Goal: Information Seeking & Learning: Learn about a topic

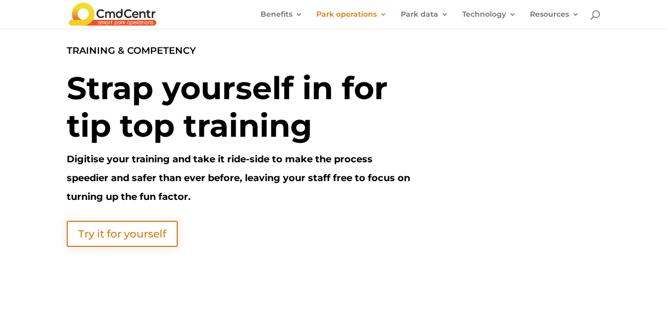
scroll to position [4, 0]
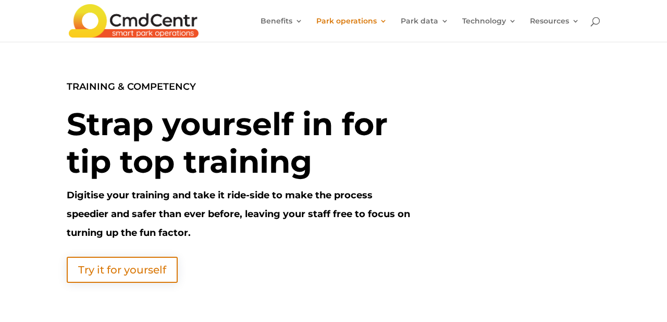
click at [179, 253] on div "TRAINING & COMPETENCY Strap yourself in for tip top training Digitise your trai…" at bounding box center [240, 179] width 346 height 205
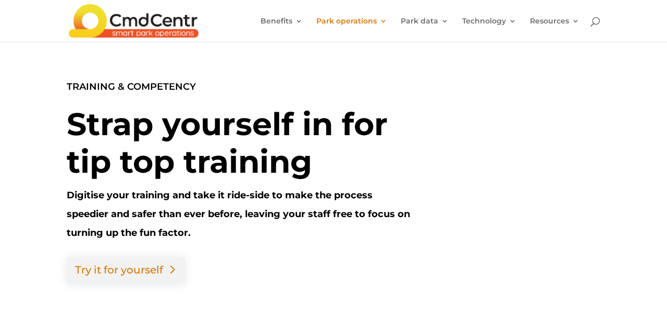
click at [140, 274] on link "Try it for yourself" at bounding box center [126, 269] width 118 height 26
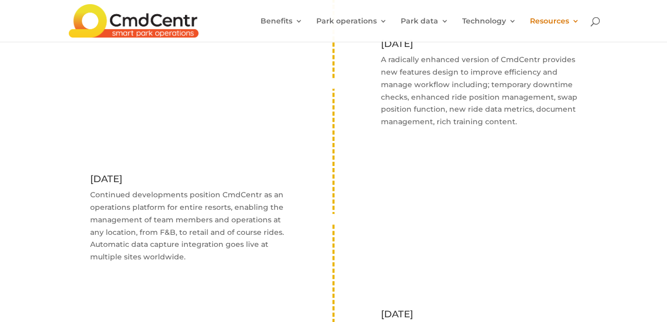
scroll to position [1446, 0]
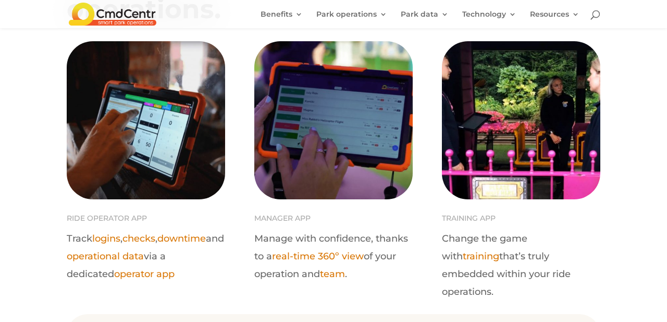
scroll to position [732, 0]
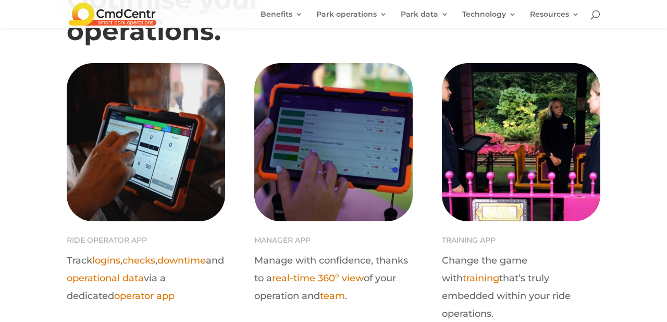
click at [490, 119] on img at bounding box center [521, 142] width 158 height 158
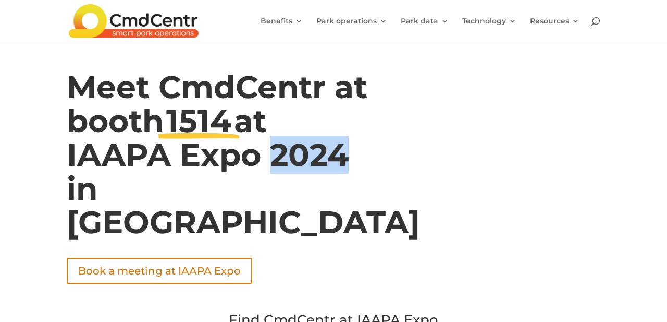
click at [141, 24] on img at bounding box center [134, 20] width 130 height 33
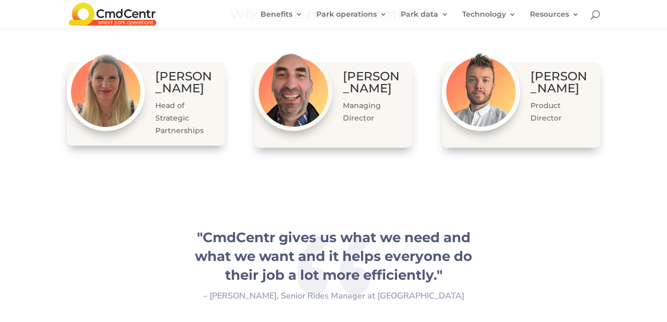
scroll to position [1416, 0]
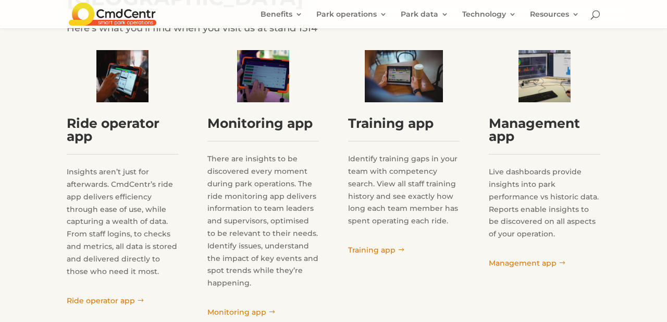
scroll to position [803, 0]
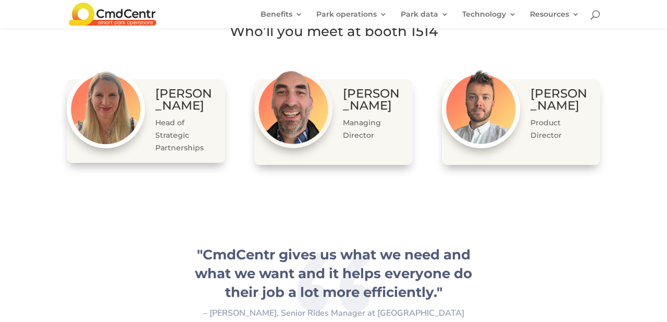
scroll to position [1407, 0]
